Goal: Find specific page/section: Find specific page/section

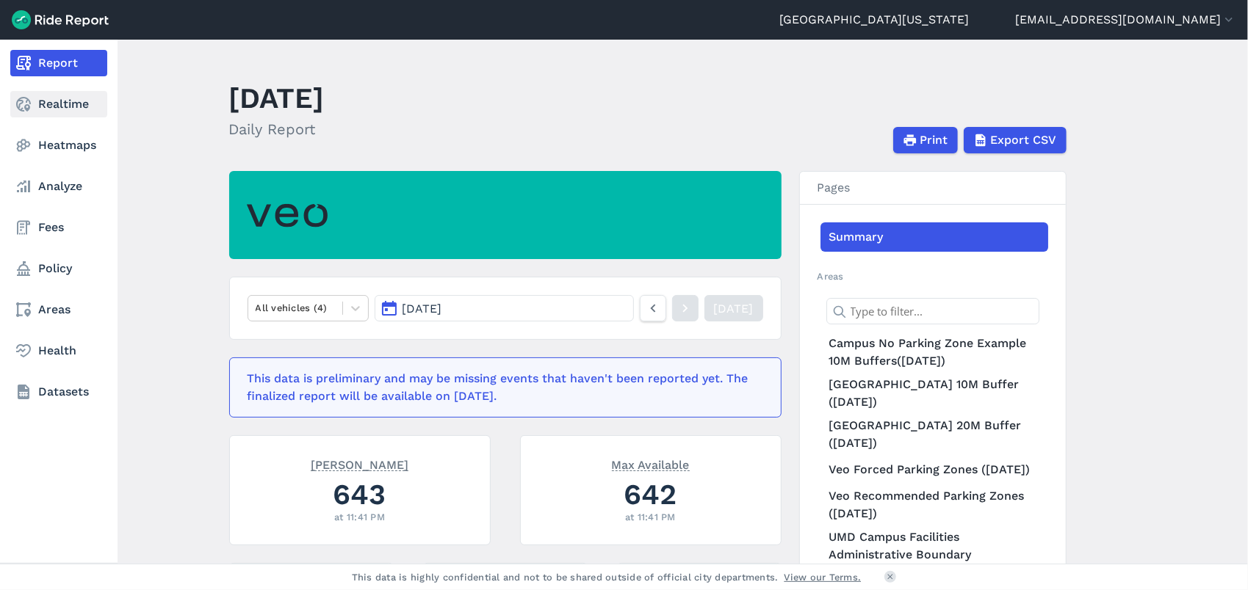
click at [23, 104] on icon at bounding box center [24, 104] width 18 height 18
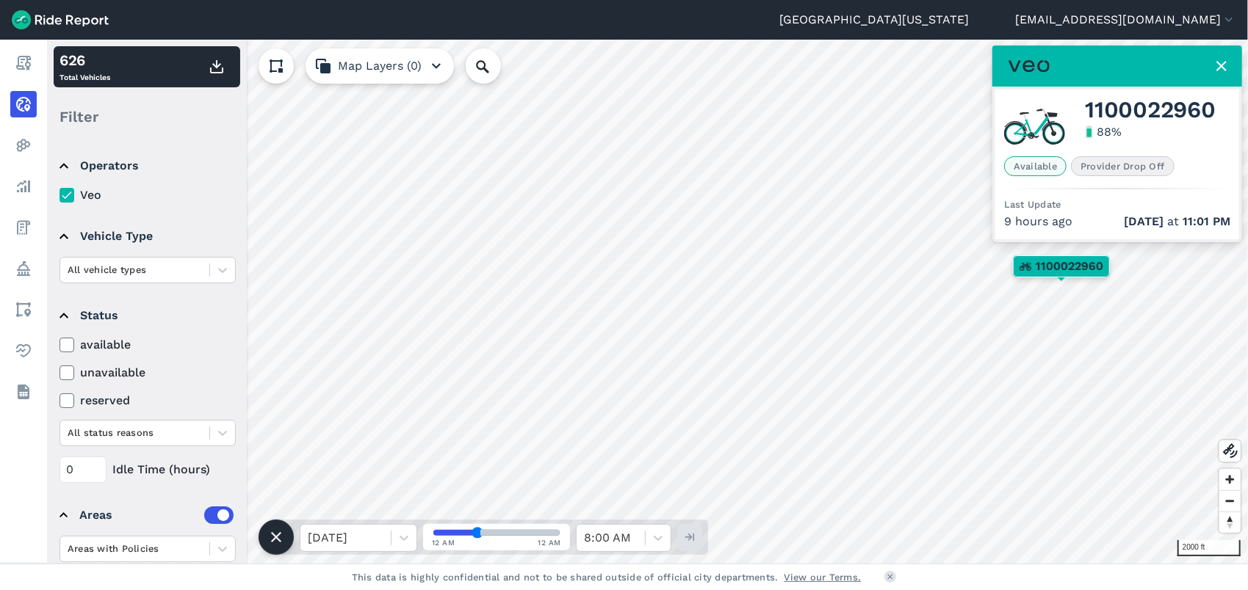
click at [1217, 71] on icon at bounding box center [1221, 66] width 18 height 18
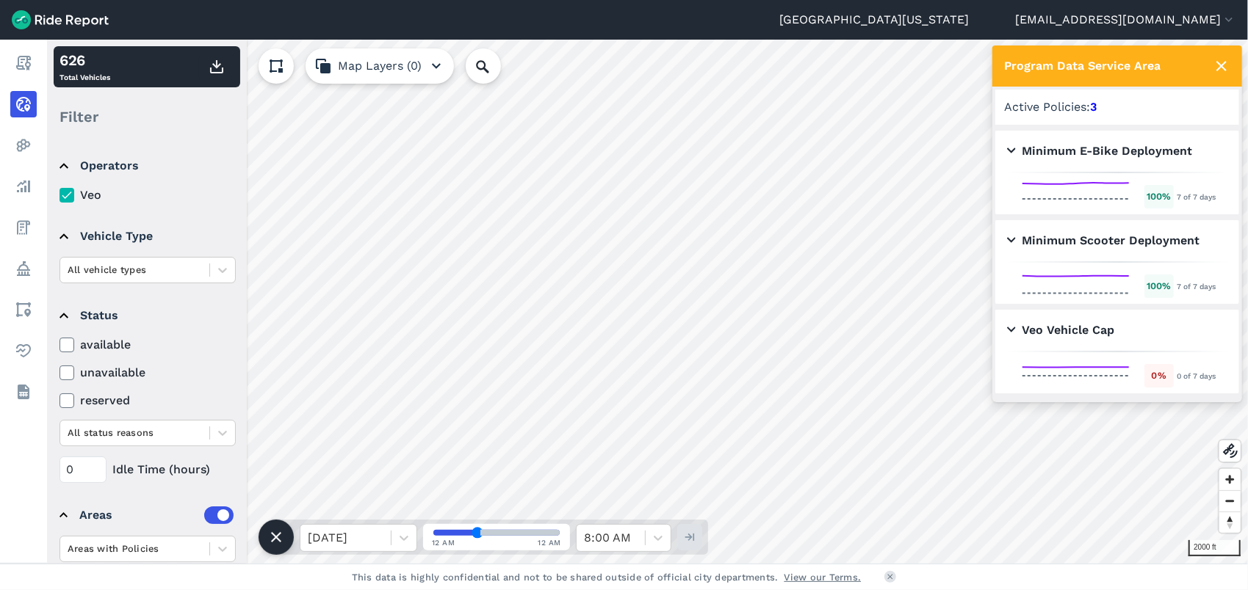
click at [1226, 65] on icon at bounding box center [1221, 66] width 18 height 18
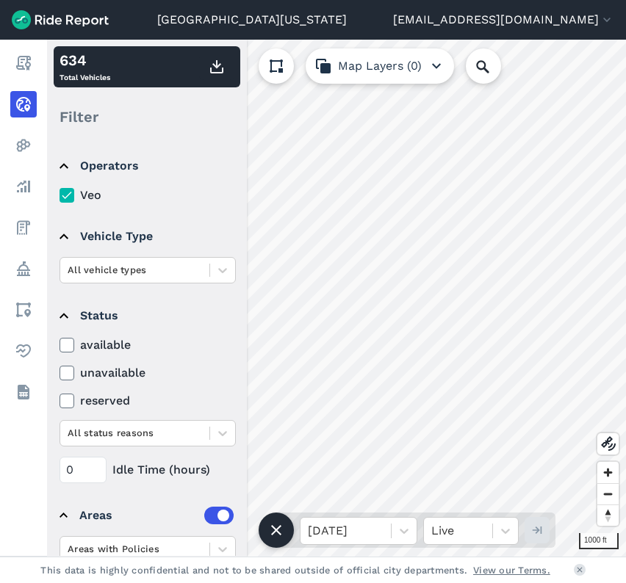
click at [626, 256] on html "University of Maryland jvassalotti@collegeparkmd.gov Settings Terms Sign Out Re…" at bounding box center [313, 291] width 626 height 583
